Goal: Information Seeking & Learning: Learn about a topic

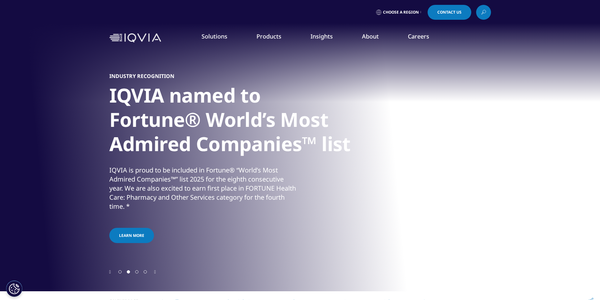
click at [482, 13] on icon at bounding box center [483, 12] width 5 height 8
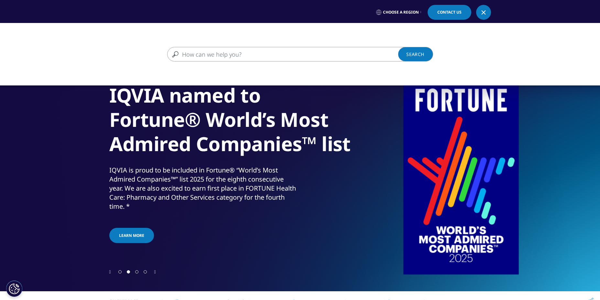
click at [228, 53] on input "Search" at bounding box center [290, 54] width 247 height 15
drag, startPoint x: 227, startPoint y: 55, endPoint x: 178, endPoint y: 52, distance: 49.3
click at [178, 52] on div "simplified c simplified c Clear" at bounding box center [300, 54] width 266 height 15
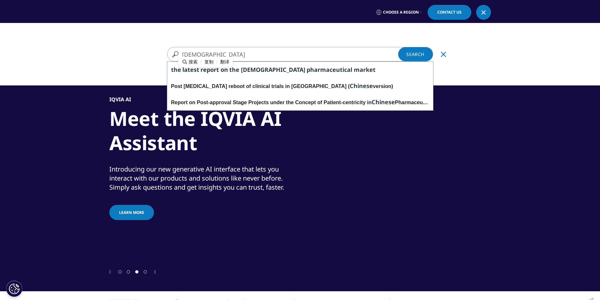
type input "chinese"
click at [409, 50] on link "Search Loading" at bounding box center [415, 54] width 35 height 15
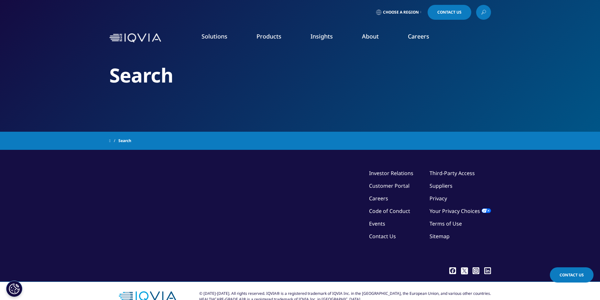
type input "chinese"
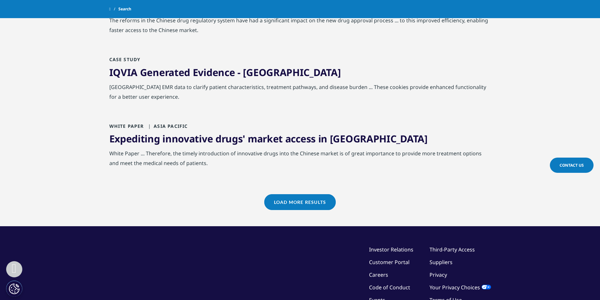
scroll to position [744, 0]
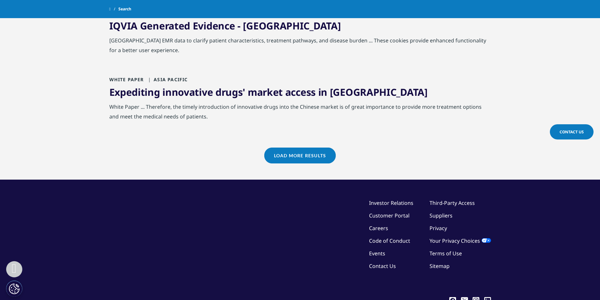
click at [388, 224] on link "Careers" at bounding box center [378, 227] width 19 height 7
